Goal: Entertainment & Leisure: Consume media (video, audio)

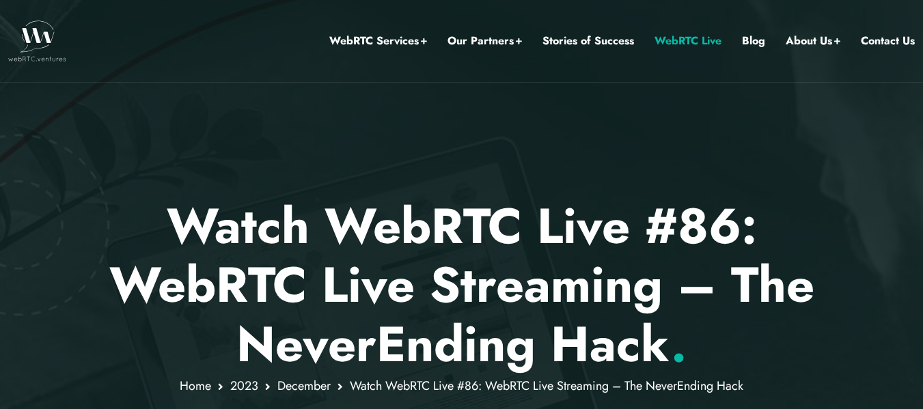
click at [711, 38] on link "WebRTC Live" at bounding box center [687, 41] width 67 height 18
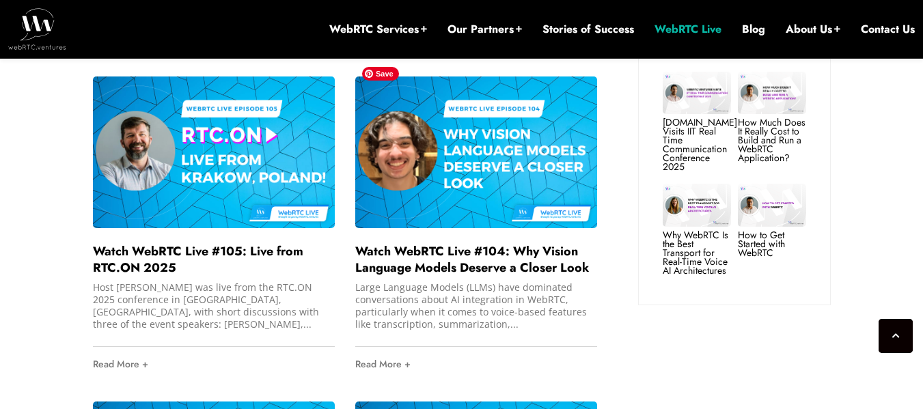
scroll to position [1093, 0]
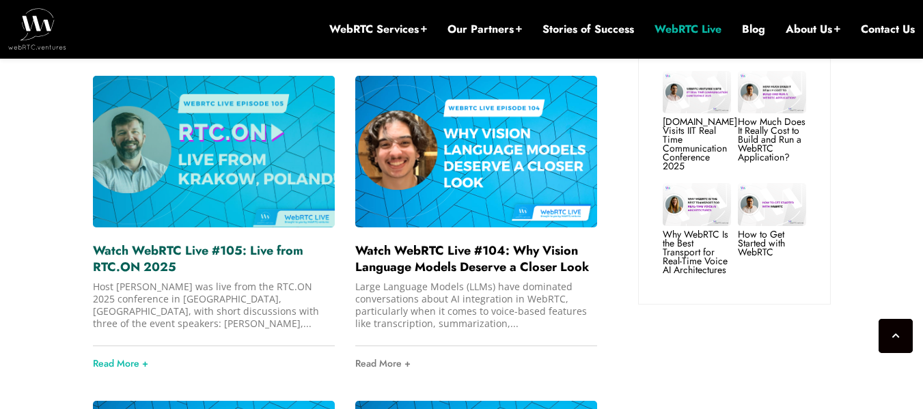
click at [234, 242] on link "Watch WebRTC Live #105: Live from RTC.ON 2025" at bounding box center [198, 259] width 210 height 34
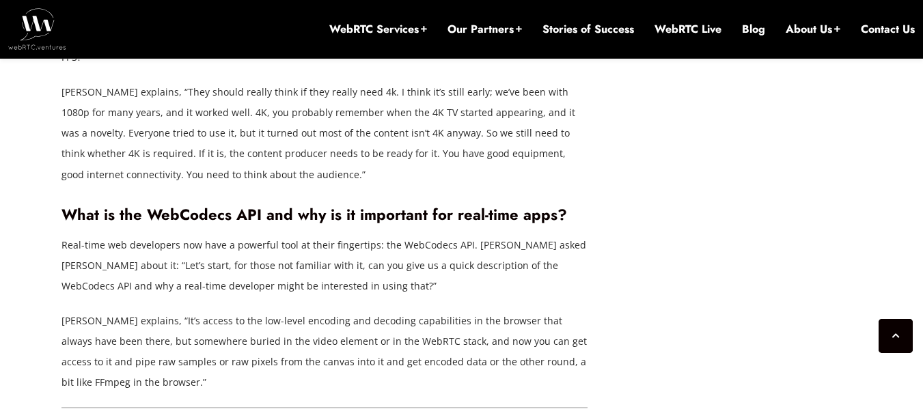
scroll to position [2937, 0]
